Goal: Navigation & Orientation: Find specific page/section

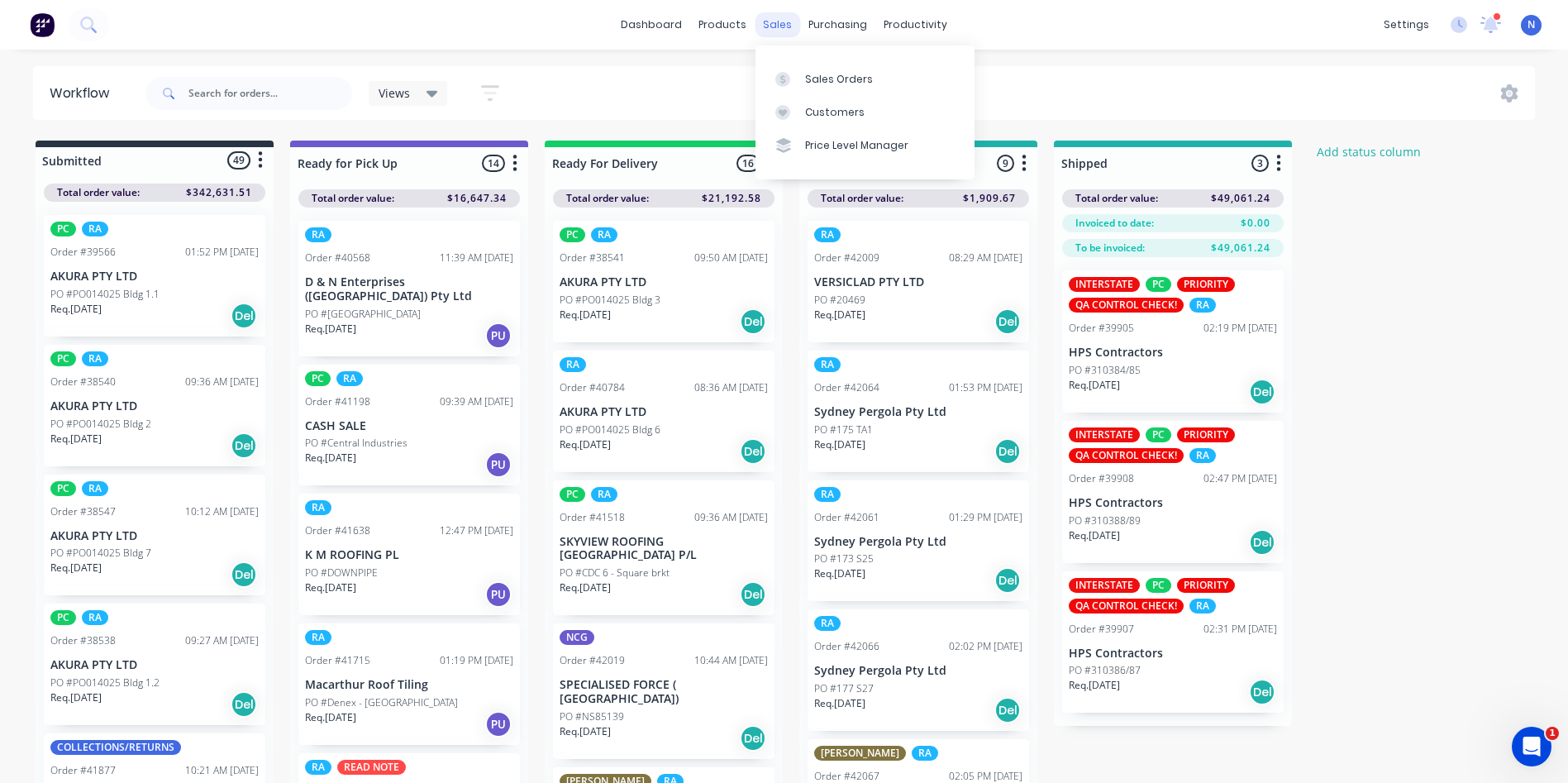
click at [776, 28] on div "sales" at bounding box center [777, 24] width 46 height 25
click at [859, 90] on link "Sales Orders" at bounding box center [865, 78] width 219 height 33
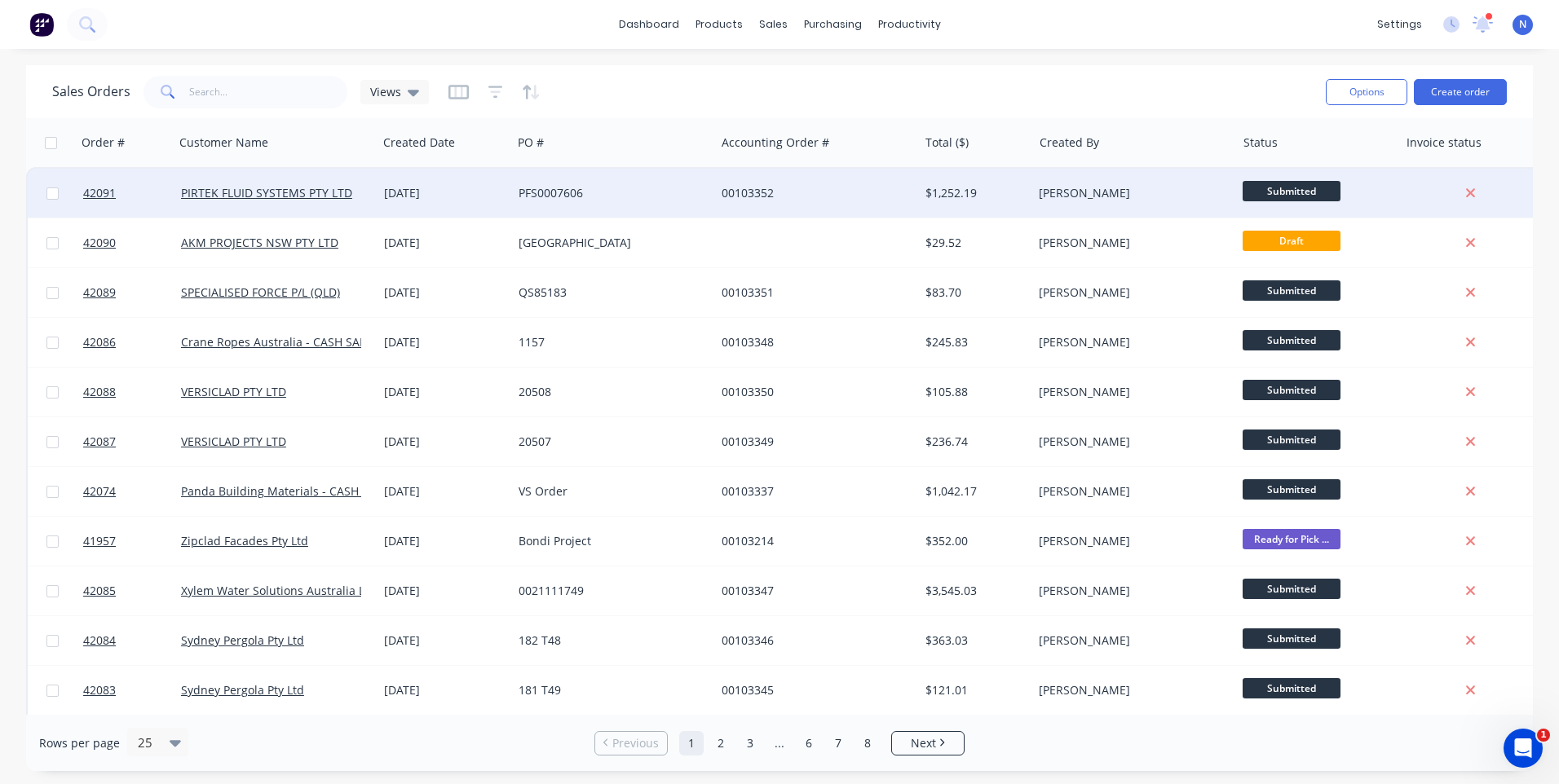
click at [536, 190] on div "PFS0007606" at bounding box center [608, 193] width 181 height 16
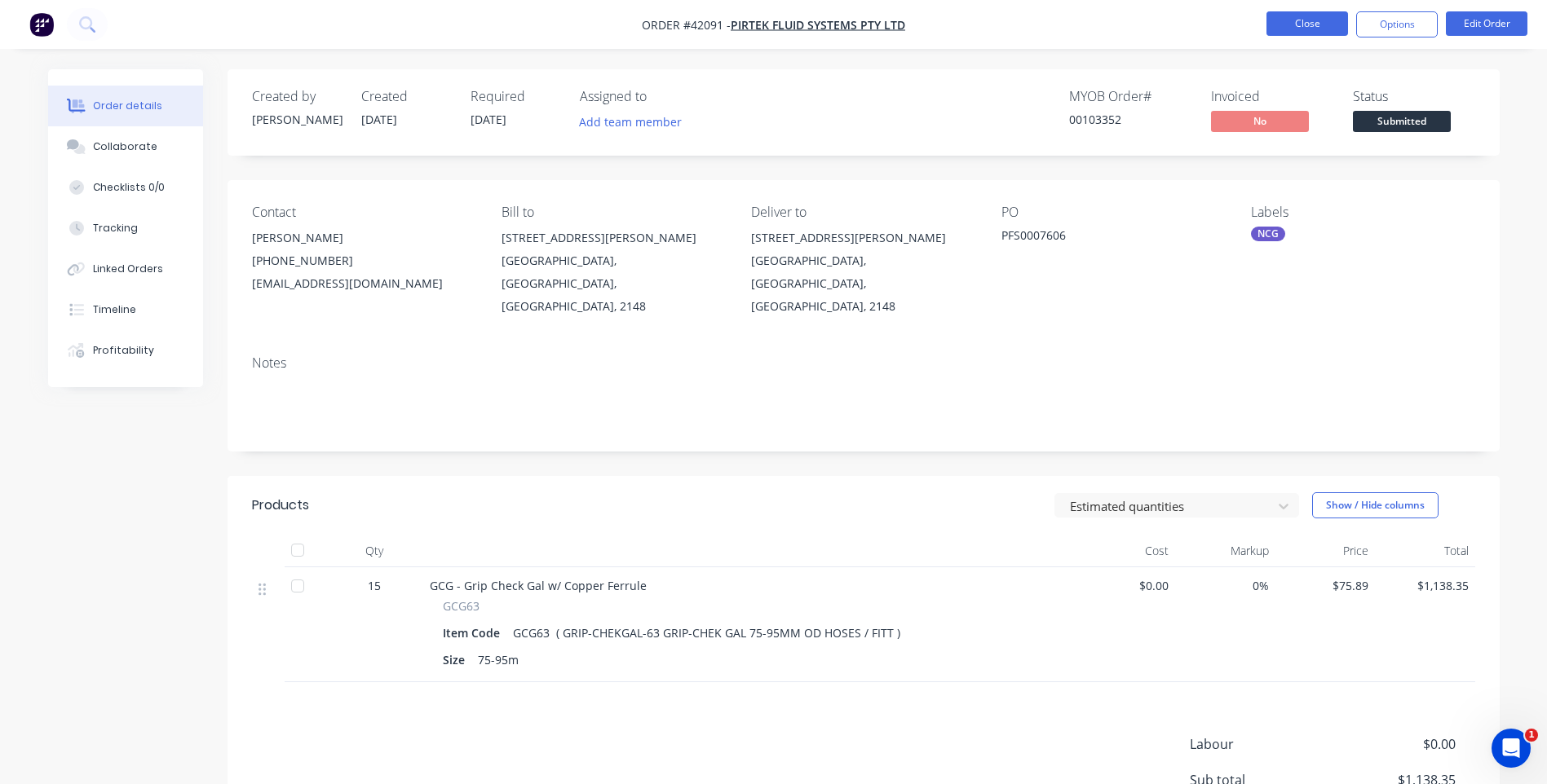
click at [1314, 28] on button "Close" at bounding box center [1307, 23] width 82 height 25
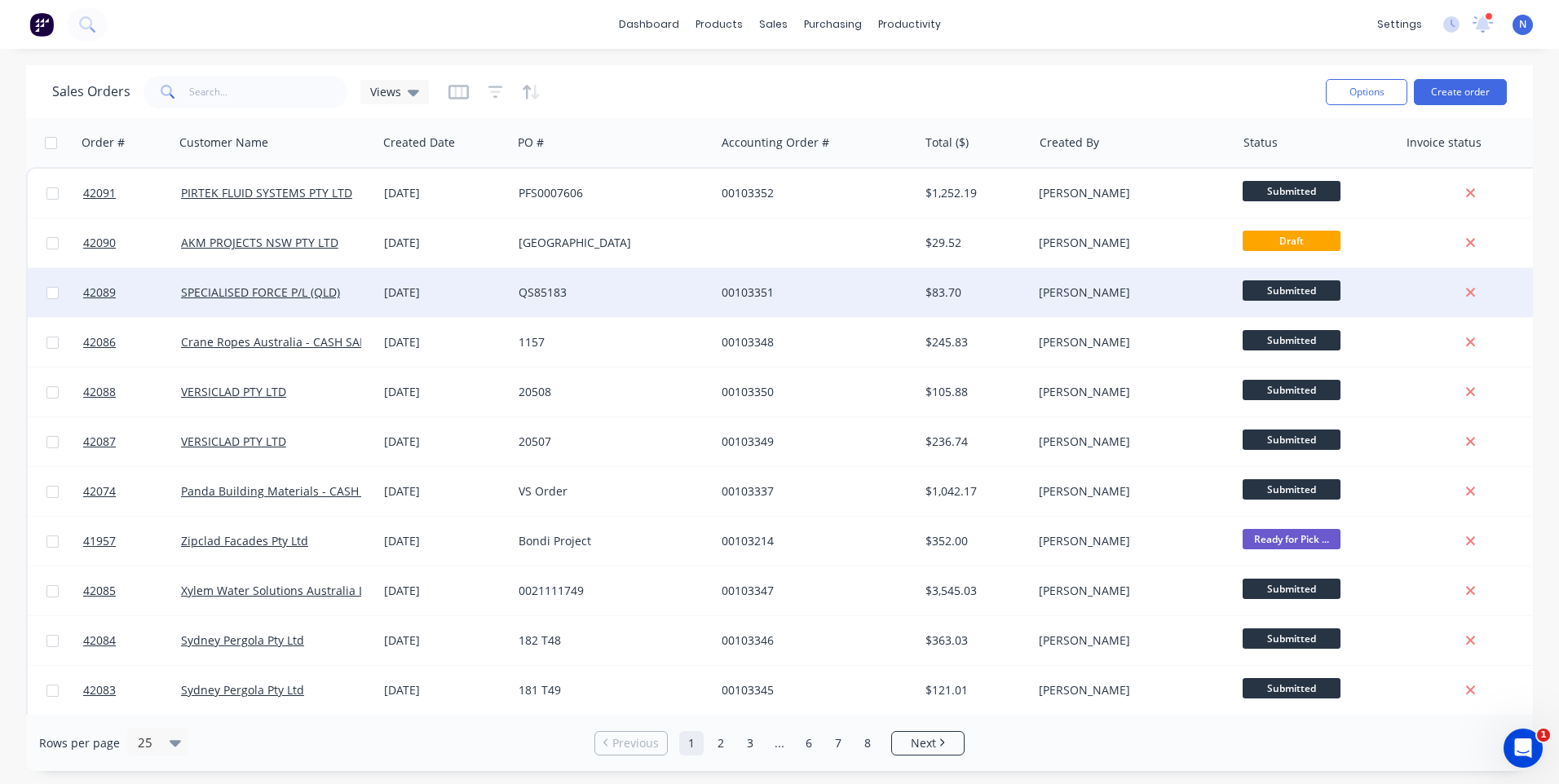
click at [469, 298] on div "[DATE]" at bounding box center [444, 292] width 121 height 16
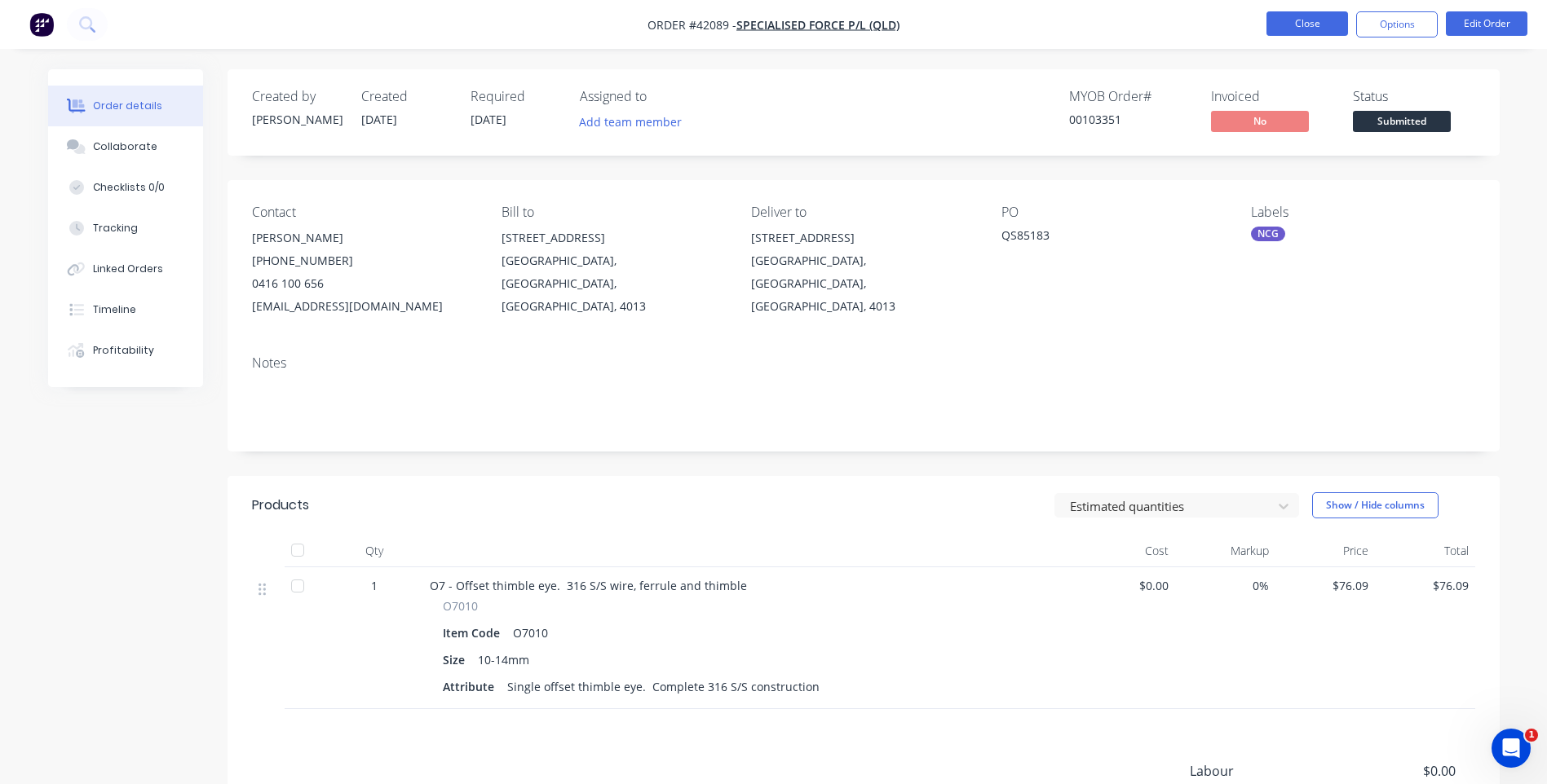
click at [1305, 31] on button "Close" at bounding box center [1307, 23] width 82 height 25
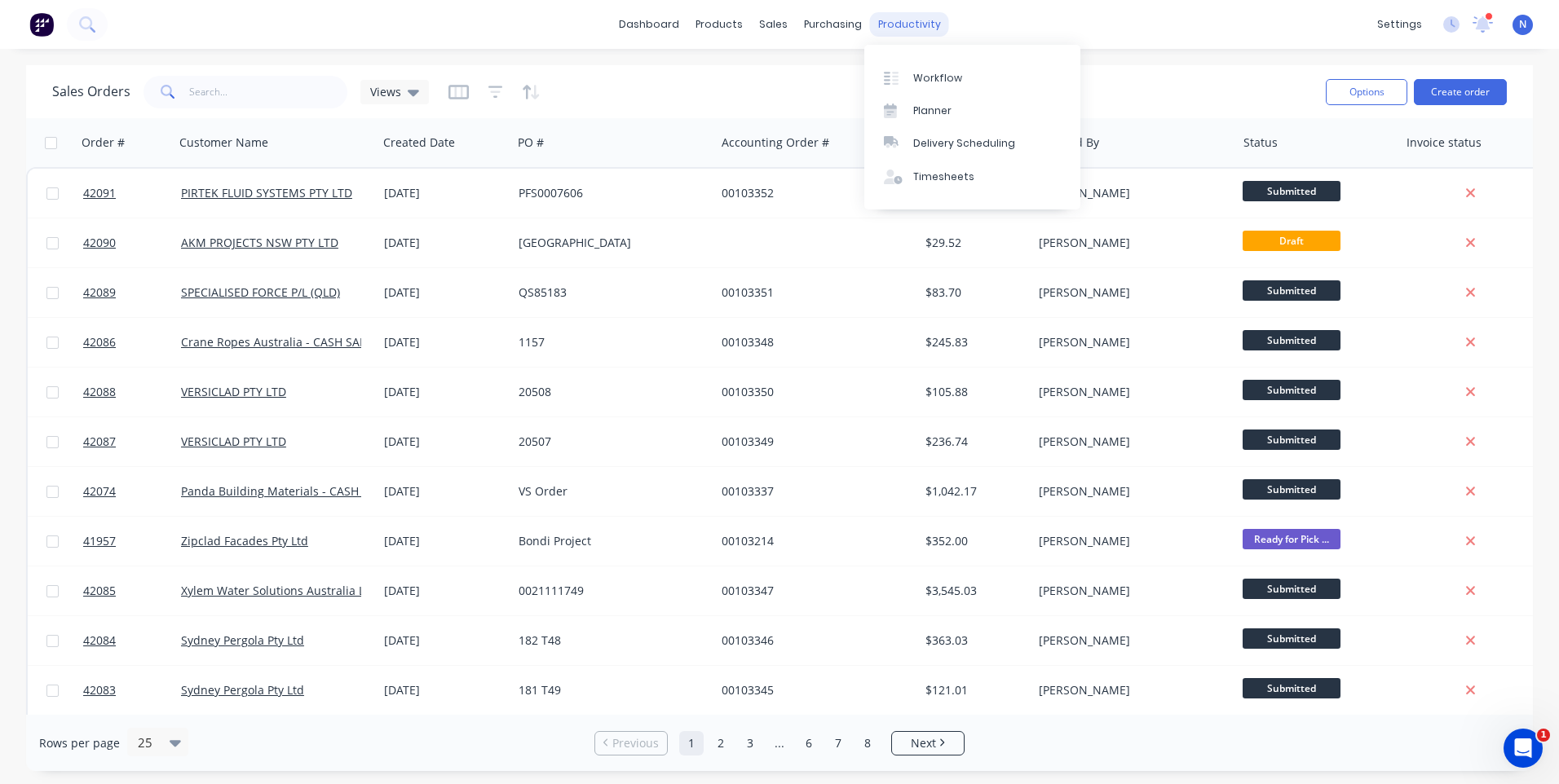
click at [914, 24] on div "productivity" at bounding box center [909, 24] width 79 height 25
click at [951, 76] on div "Workflow" at bounding box center [938, 77] width 49 height 14
